Goal: Use online tool/utility: Utilize a website feature to perform a specific function

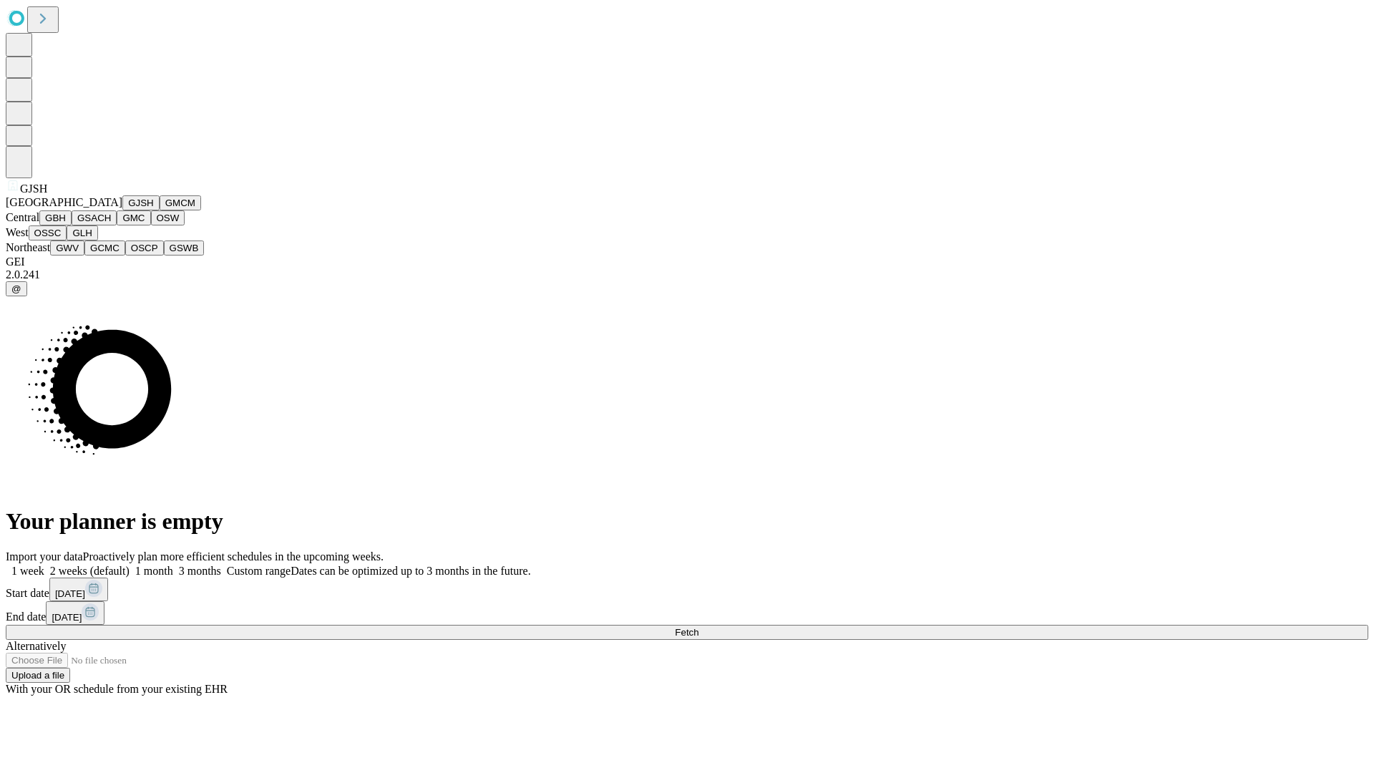
click at [122, 210] on button "GJSH" at bounding box center [140, 202] width 37 height 15
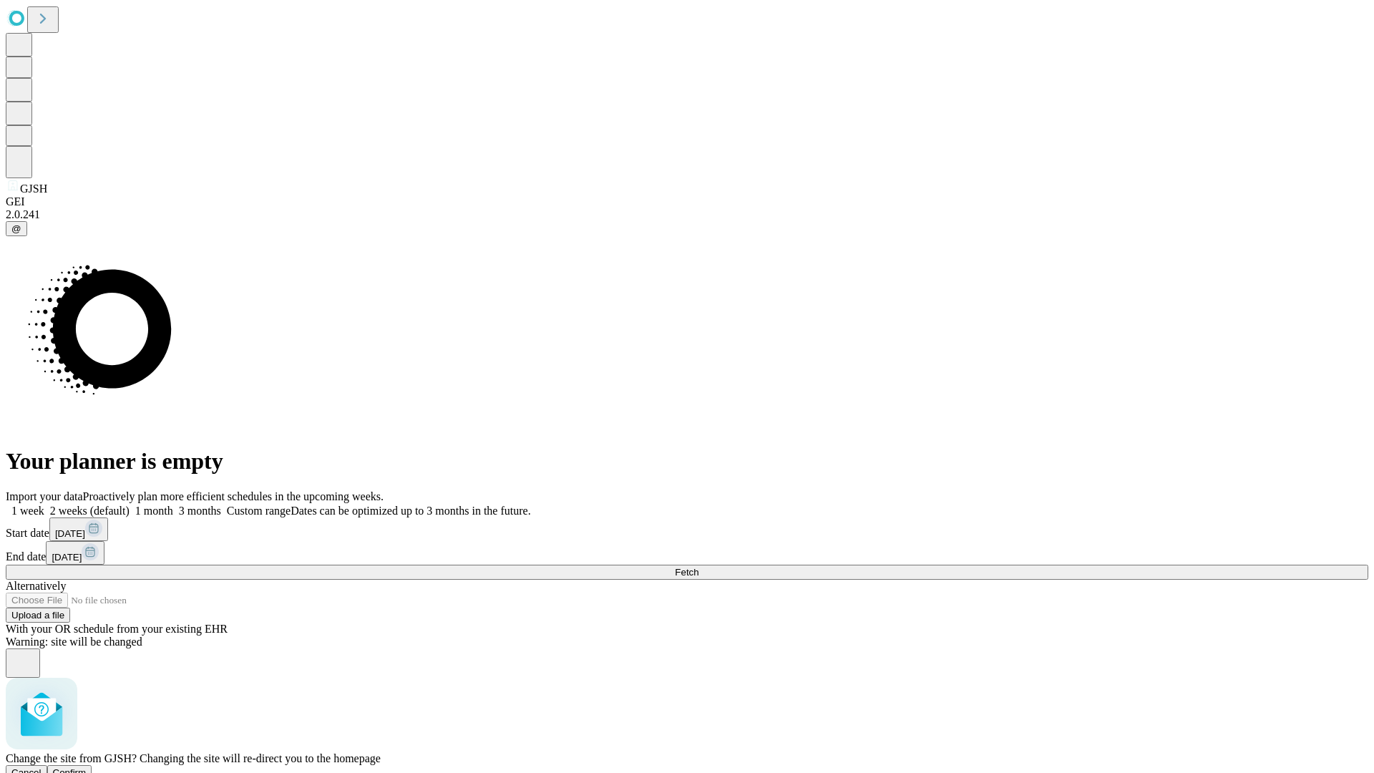
click at [87, 767] on span "Confirm" at bounding box center [70, 772] width 34 height 11
click at [130, 505] on label "2 weeks (default)" at bounding box center [86, 511] width 85 height 12
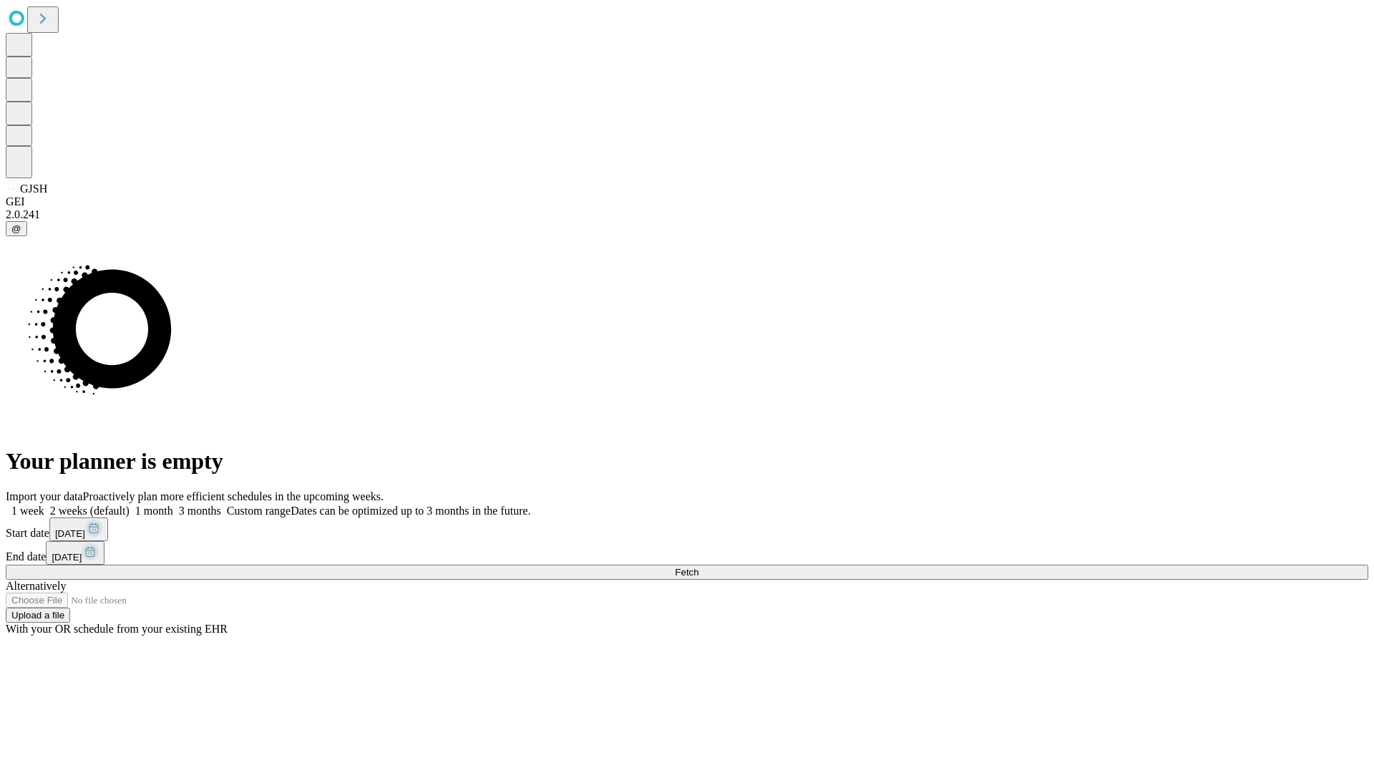
click at [698, 567] on span "Fetch" at bounding box center [687, 572] width 24 height 11
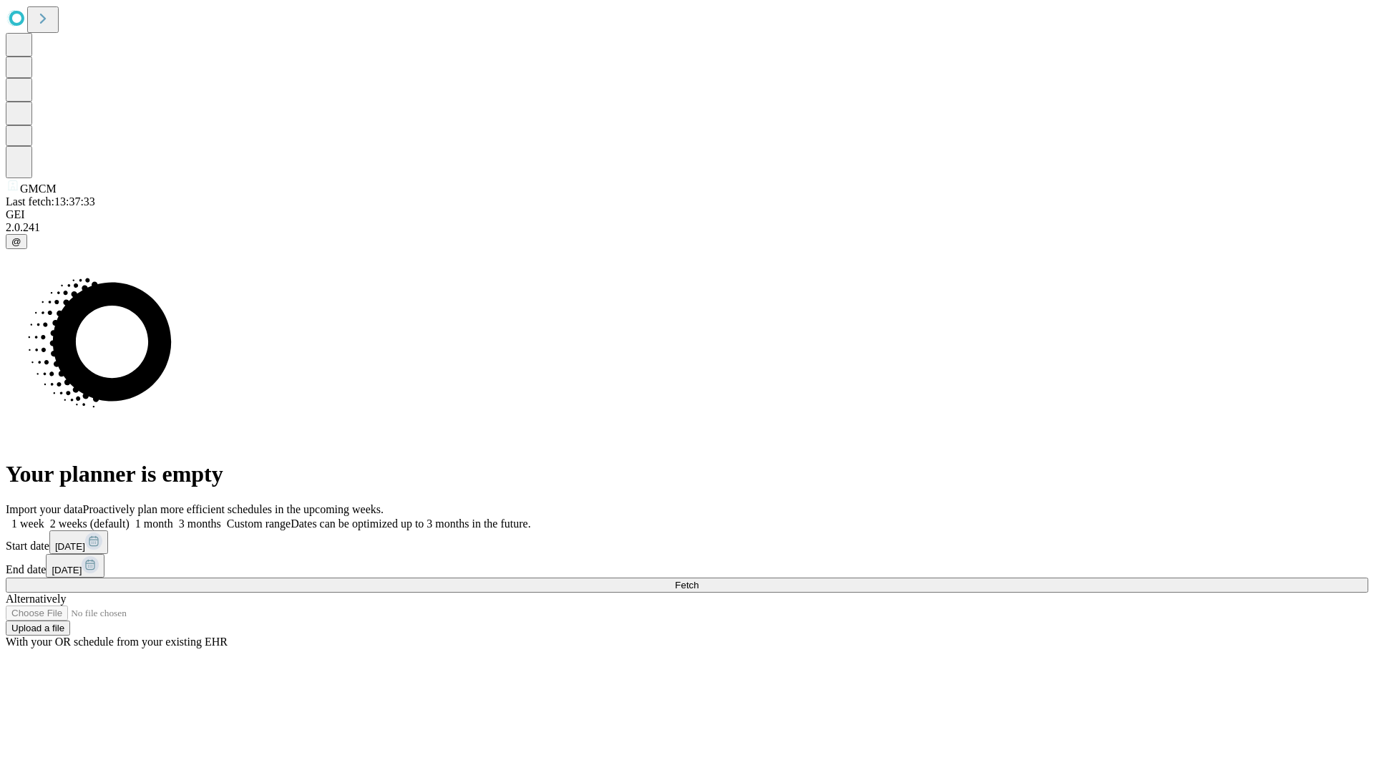
click at [130, 517] on label "2 weeks (default)" at bounding box center [86, 523] width 85 height 12
click at [698, 580] on span "Fetch" at bounding box center [687, 585] width 24 height 11
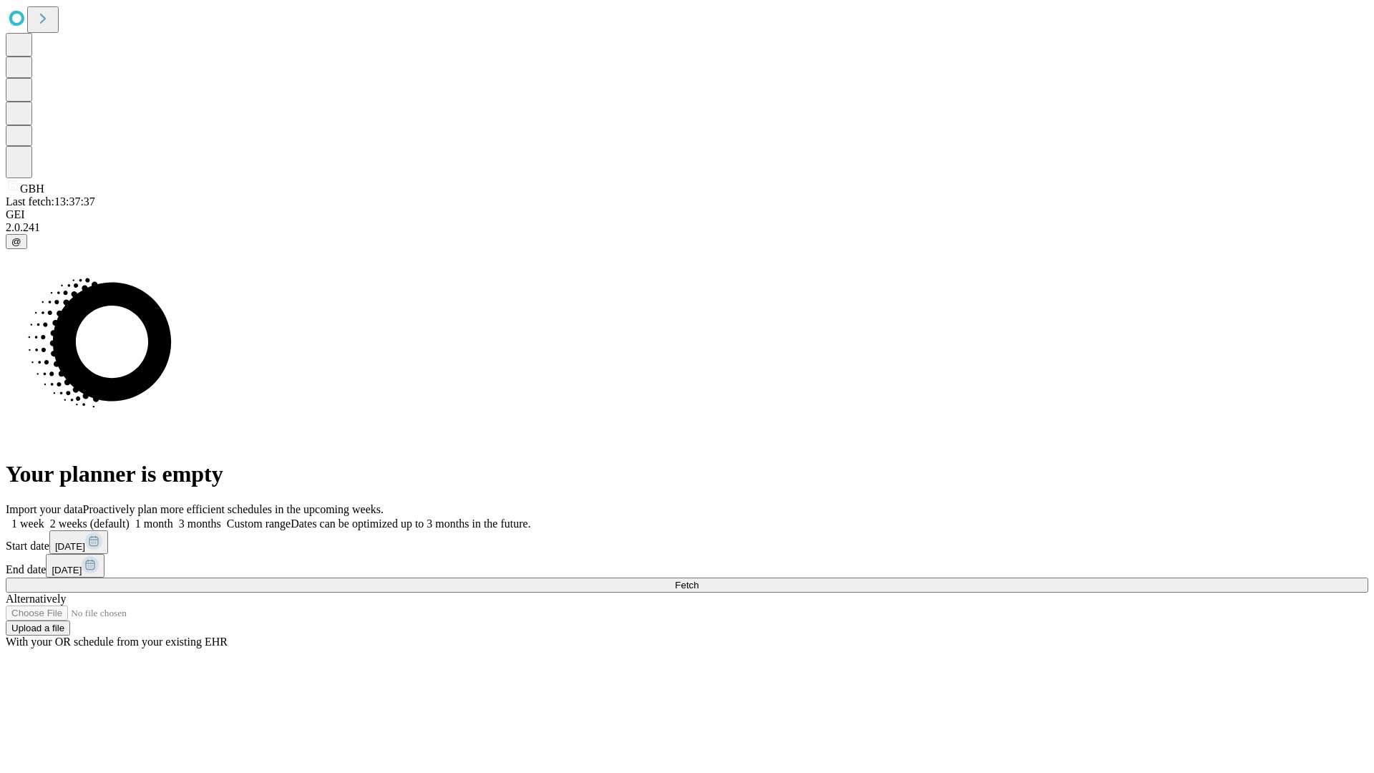
click at [130, 517] on label "2 weeks (default)" at bounding box center [86, 523] width 85 height 12
click at [698, 580] on span "Fetch" at bounding box center [687, 585] width 24 height 11
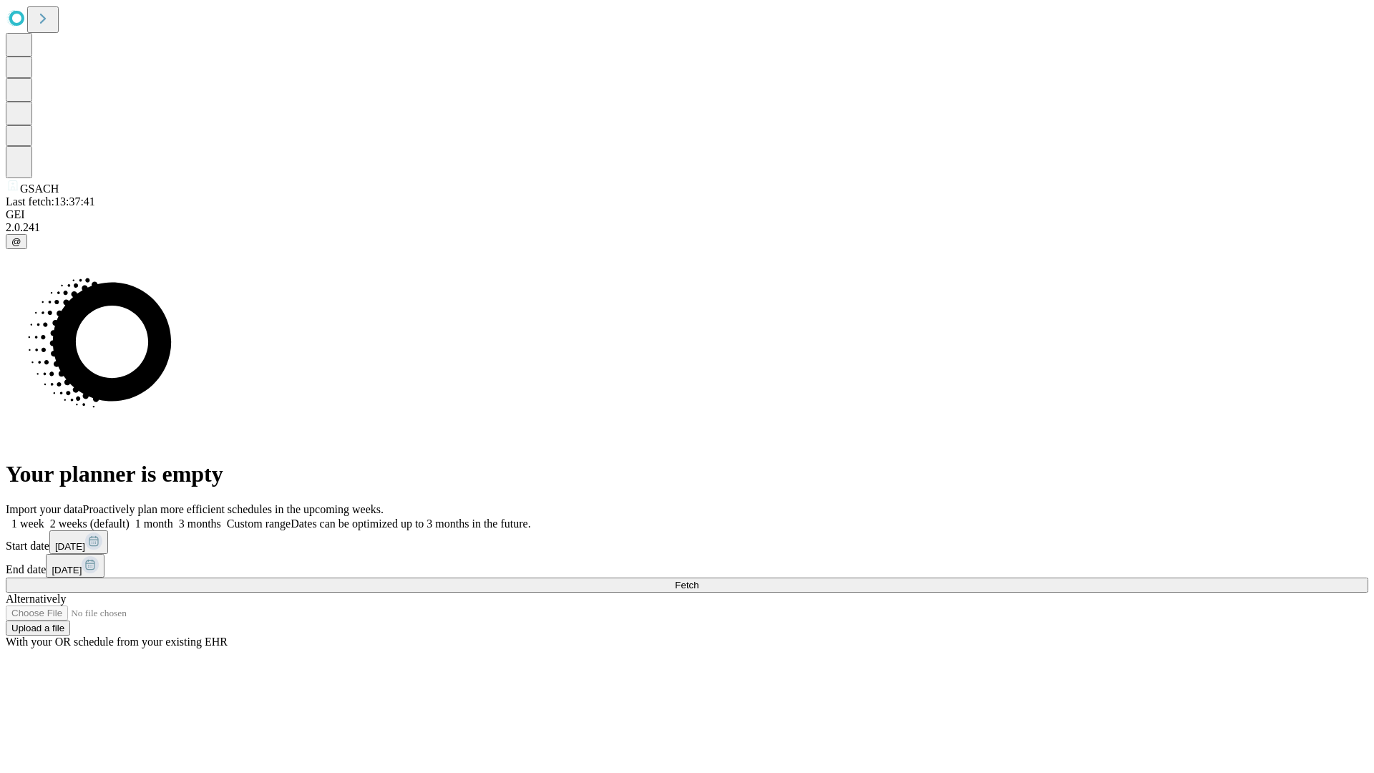
click at [130, 517] on label "2 weeks (default)" at bounding box center [86, 523] width 85 height 12
click at [698, 580] on span "Fetch" at bounding box center [687, 585] width 24 height 11
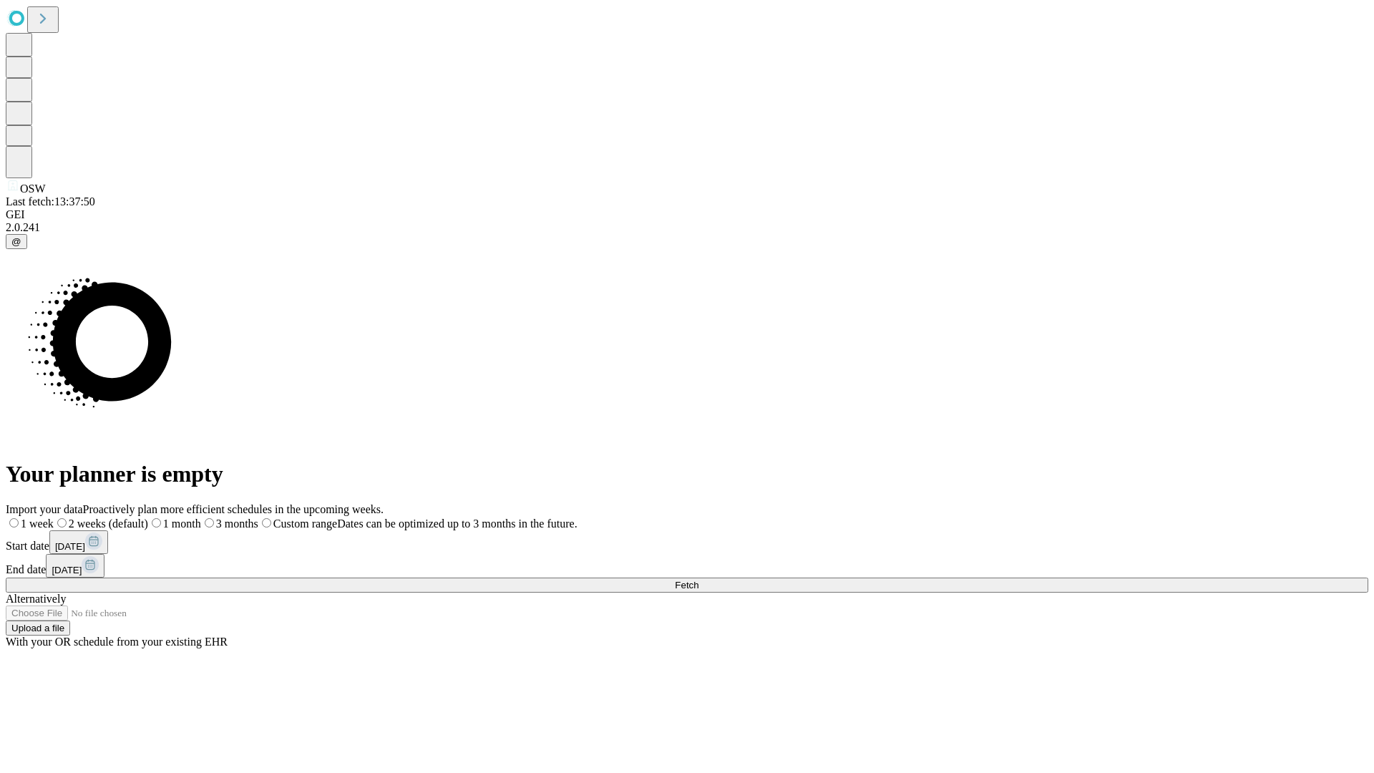
click at [148, 517] on label "2 weeks (default)" at bounding box center [101, 523] width 94 height 12
click at [698, 580] on span "Fetch" at bounding box center [687, 585] width 24 height 11
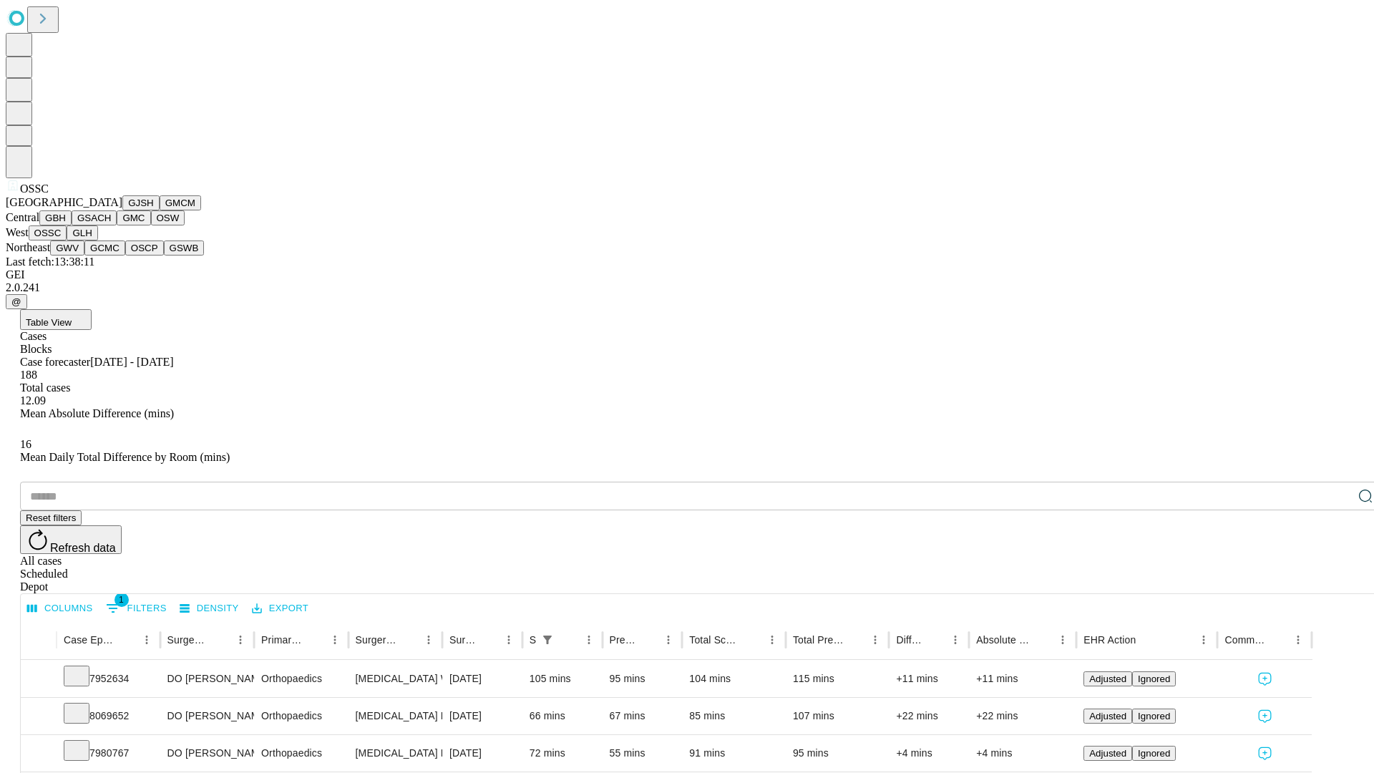
click at [97, 240] on button "GLH" at bounding box center [82, 232] width 31 height 15
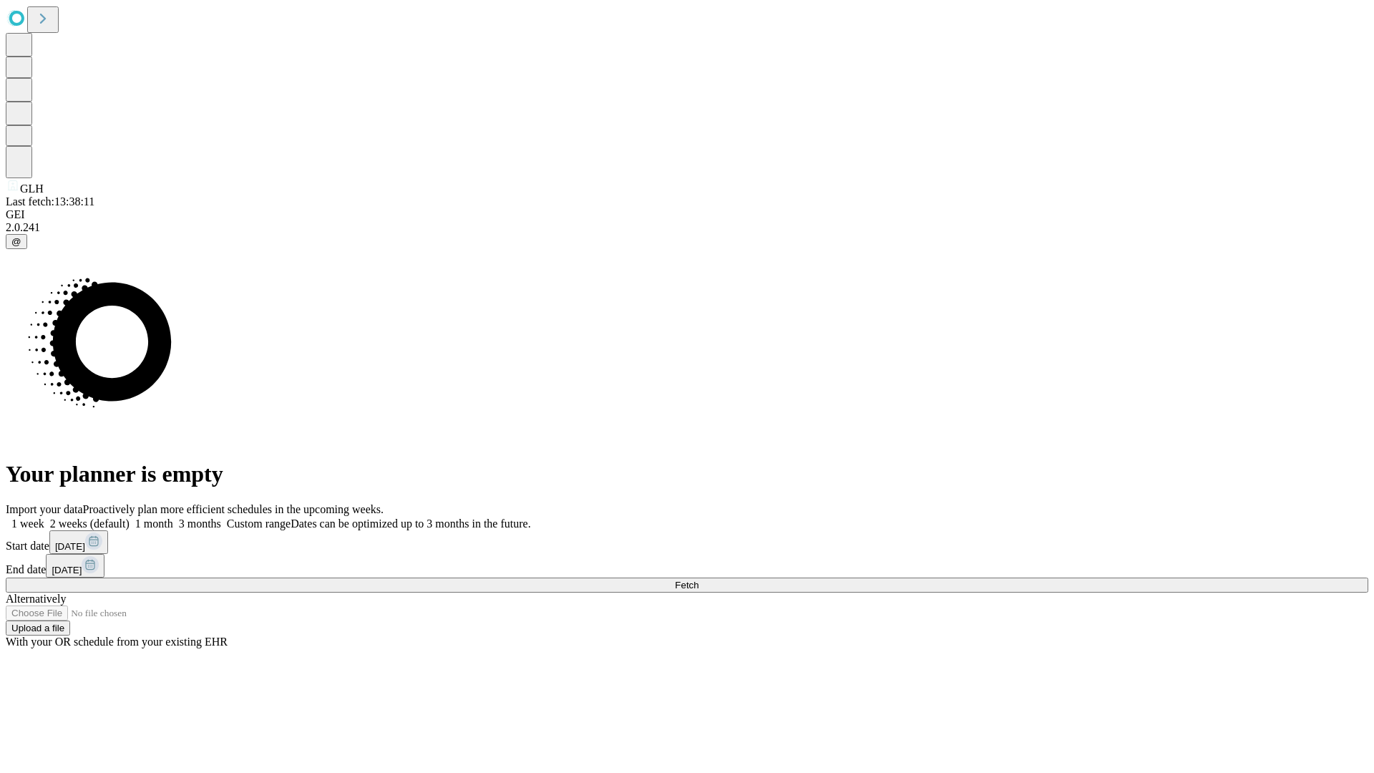
click at [698, 580] on span "Fetch" at bounding box center [687, 585] width 24 height 11
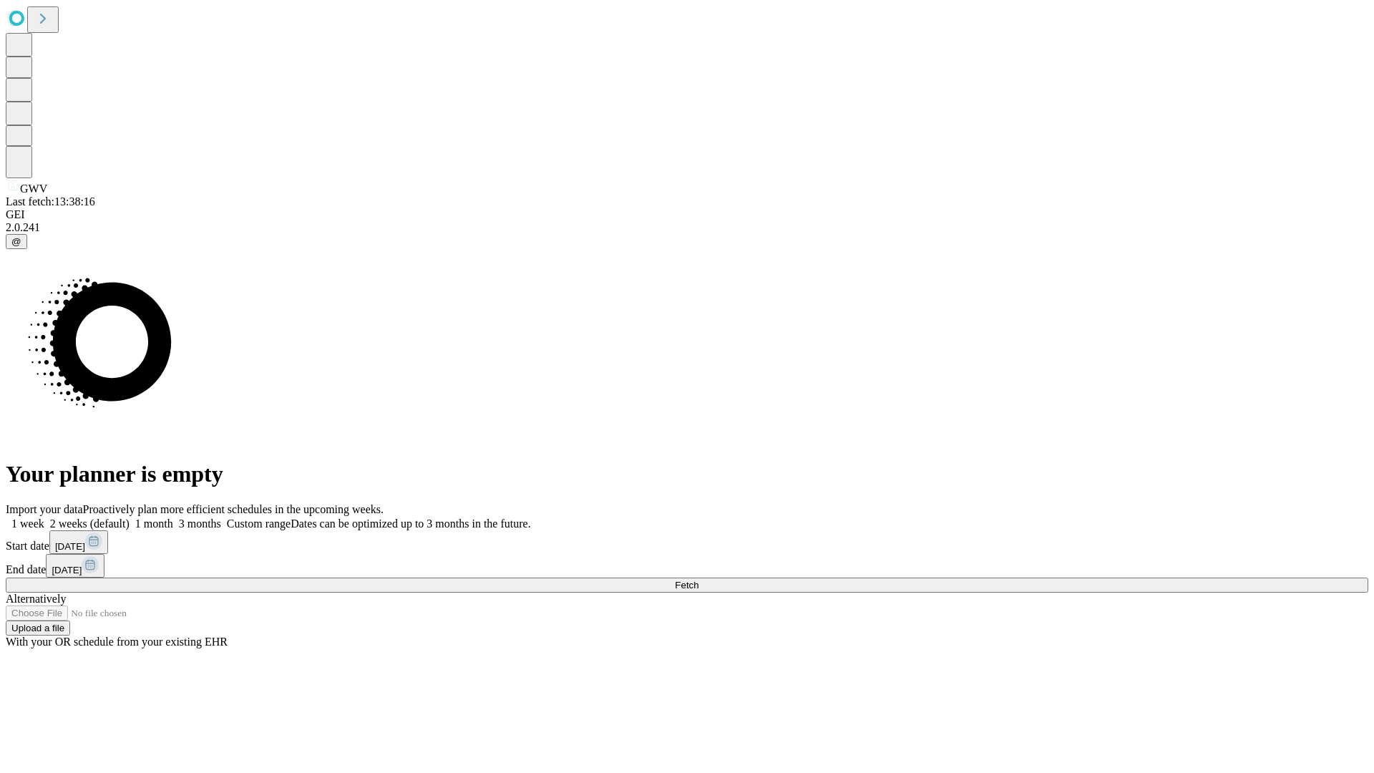
click at [130, 517] on label "2 weeks (default)" at bounding box center [86, 523] width 85 height 12
click at [698, 580] on span "Fetch" at bounding box center [687, 585] width 24 height 11
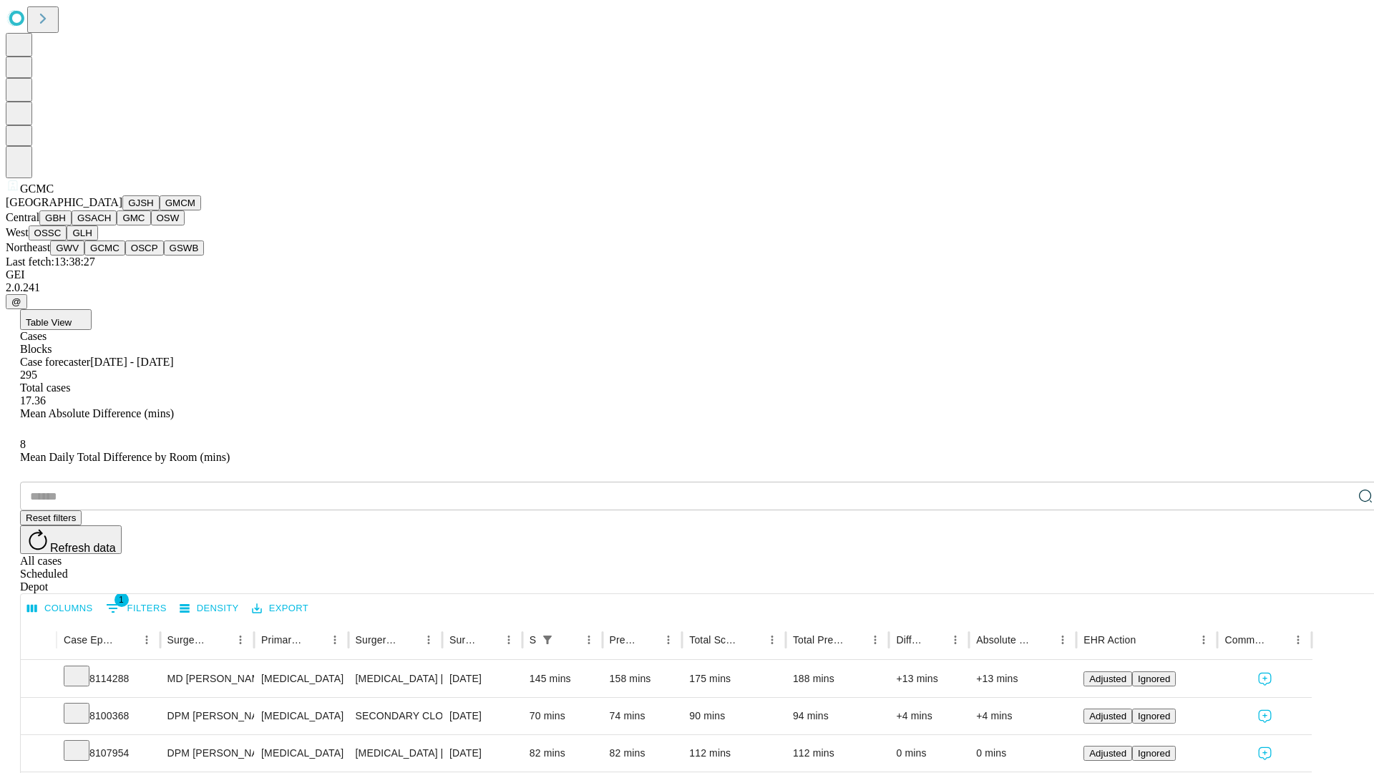
click at [125, 255] on button "OSCP" at bounding box center [144, 247] width 39 height 15
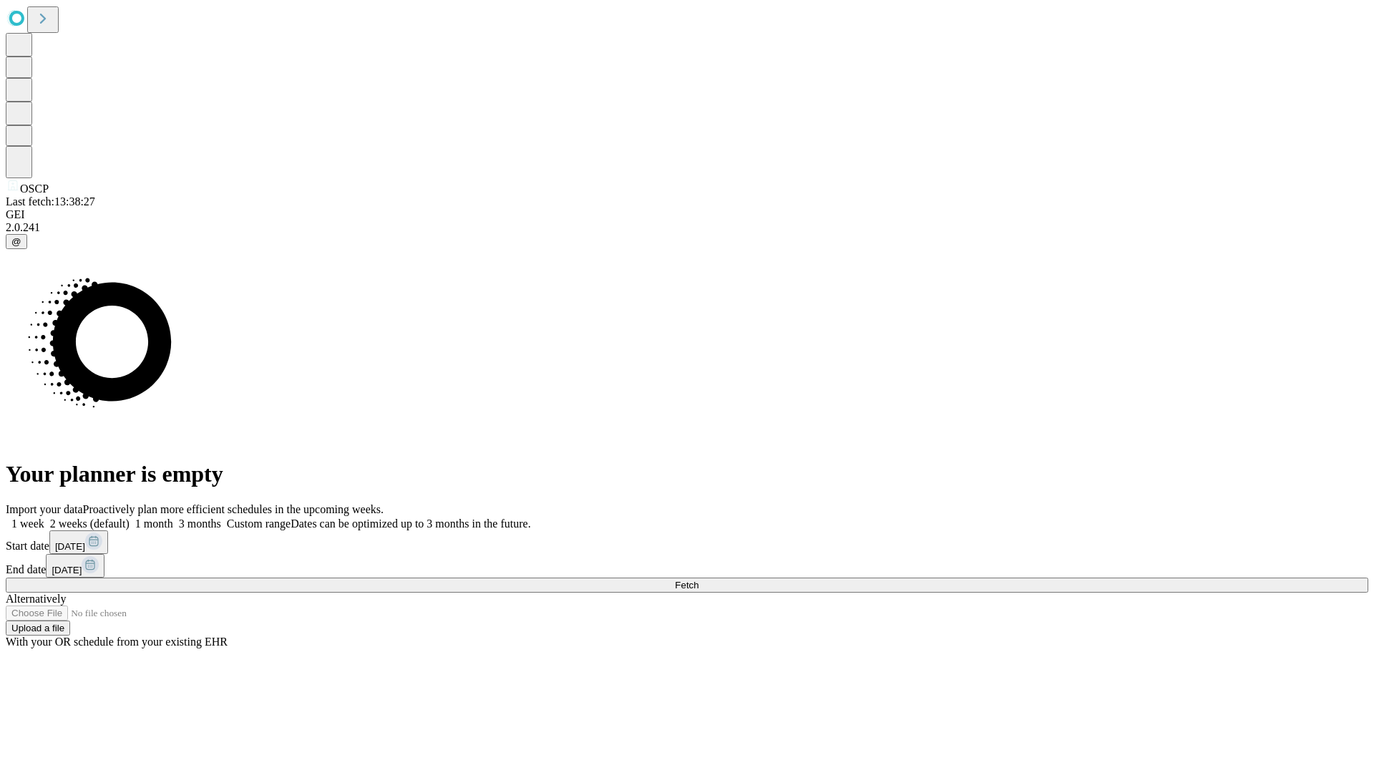
click at [130, 517] on label "2 weeks (default)" at bounding box center [86, 523] width 85 height 12
click at [698, 580] on span "Fetch" at bounding box center [687, 585] width 24 height 11
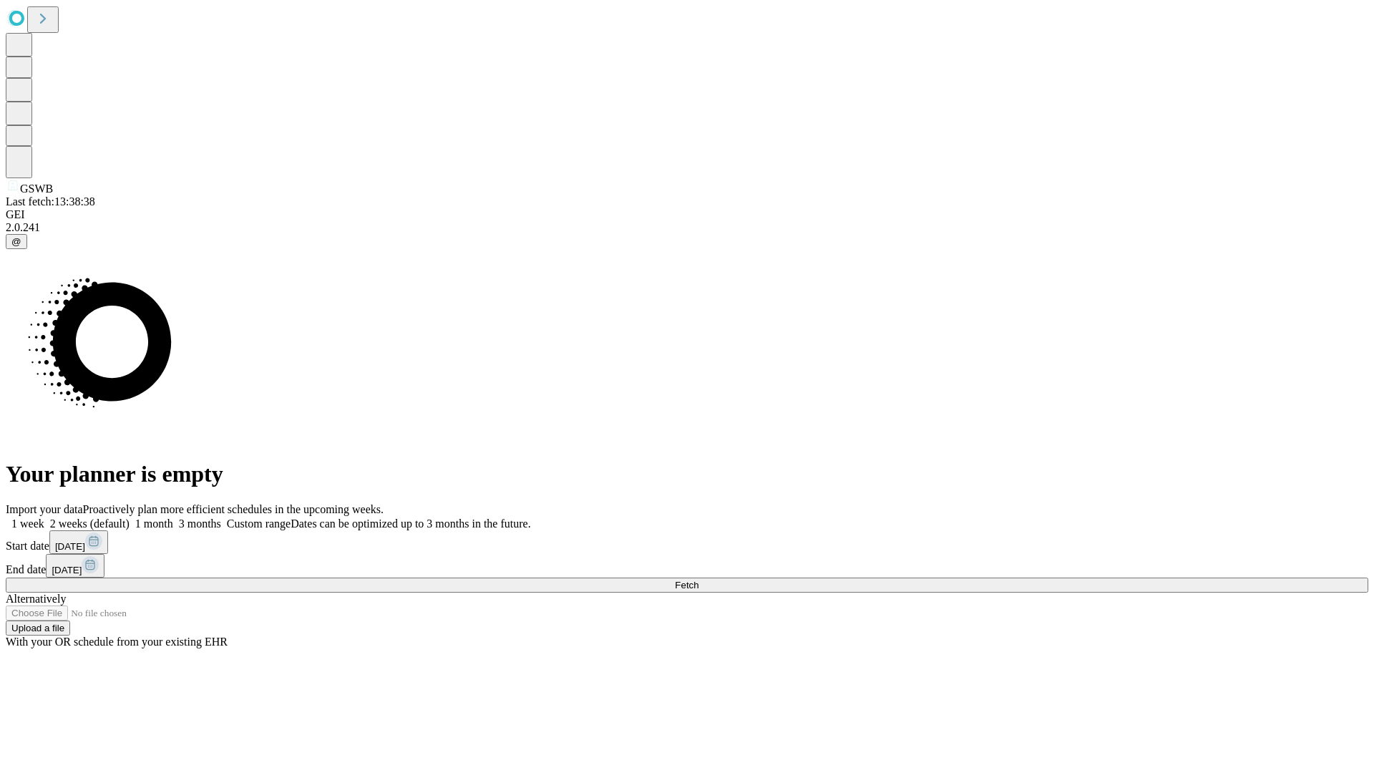
click at [130, 517] on label "2 weeks (default)" at bounding box center [86, 523] width 85 height 12
click at [698, 580] on span "Fetch" at bounding box center [687, 585] width 24 height 11
